Goal: Task Accomplishment & Management: Use online tool/utility

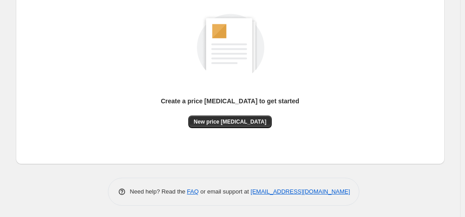
scroll to position [121, 0]
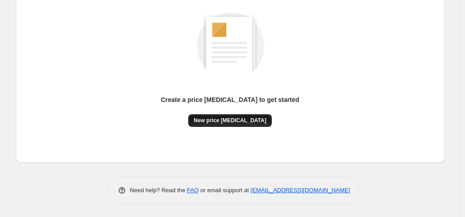
click at [212, 114] on button "New price [MEDICAL_DATA]" at bounding box center [230, 120] width 84 height 13
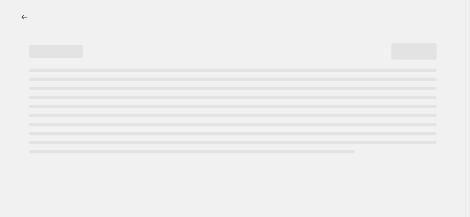
select select "percentage"
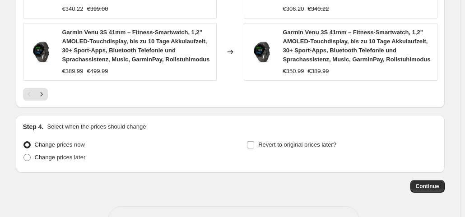
scroll to position [807, 0]
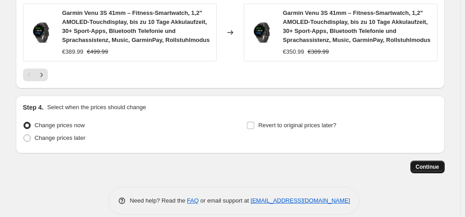
click at [436, 164] on span "Continue" at bounding box center [427, 167] width 23 height 7
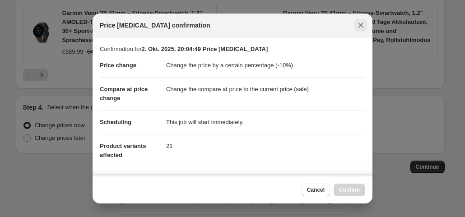
click at [361, 26] on icon "Close" at bounding box center [361, 25] width 9 height 9
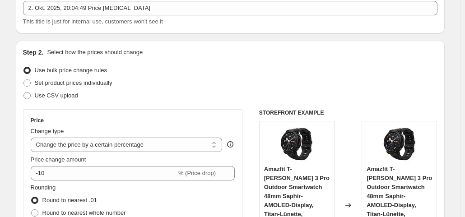
scroll to position [136, 0]
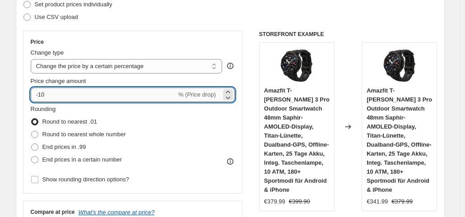
click at [64, 96] on input "-10" at bounding box center [104, 95] width 146 height 14
type input "-1"
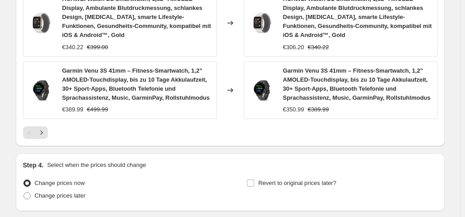
scroll to position [807, 0]
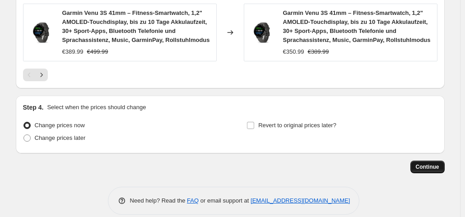
type input "-35"
click at [425, 164] on span "Continue" at bounding box center [427, 167] width 23 height 7
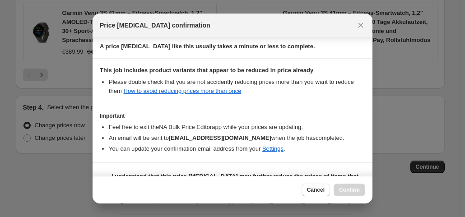
scroll to position [161, 0]
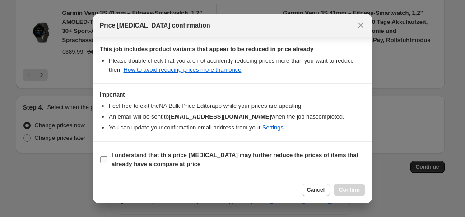
click at [105, 156] on input "I understand that this price change job may further reduce the prices of items …" at bounding box center [103, 159] width 7 height 7
checkbox input "true"
click at [355, 197] on div "Cancel Confirm" at bounding box center [233, 190] width 280 height 28
click at [353, 191] on span "Confirm" at bounding box center [349, 190] width 21 height 7
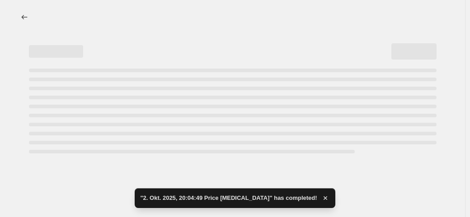
select select "percentage"
